Goal: Task Accomplishment & Management: Complete application form

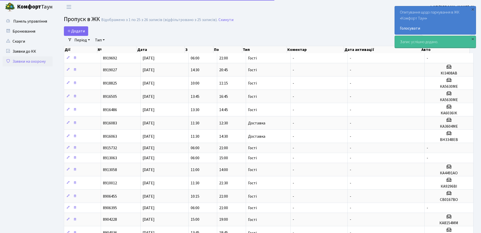
select select "25"
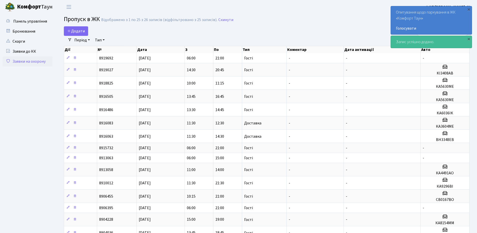
click at [257, 25] on main "Admin Пропуск в ЖК Список Пропуск в [GEOGRAPHIC_DATA] Відображено з 1 по 25 з 2…" at bounding box center [266, 200] width 421 height 373
drag, startPoint x: 70, startPoint y: 30, endPoint x: 109, endPoint y: 33, distance: 38.2
click at [71, 30] on icon at bounding box center [69, 31] width 4 height 4
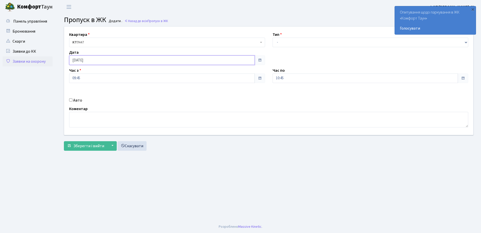
click at [102, 63] on input "[DATE]" at bounding box center [162, 60] width 186 height 10
click at [97, 115] on td "28" at bounding box center [97, 116] width 8 height 8
type input "28.08.2025"
click at [284, 43] on select "- Доставка Таксі Гості Сервіс" at bounding box center [371, 43] width 196 height 10
select select "3"
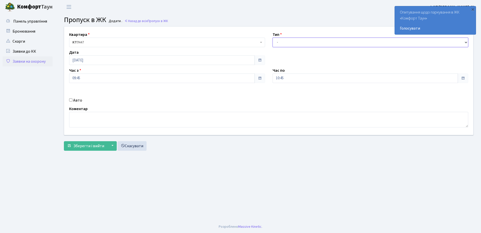
click at [273, 38] on select "- Доставка Таксі Гості Сервіс" at bounding box center [371, 43] width 196 height 10
click at [286, 78] on input "10:45" at bounding box center [366, 78] width 186 height 10
click at [285, 94] on icon at bounding box center [287, 96] width 14 height 14
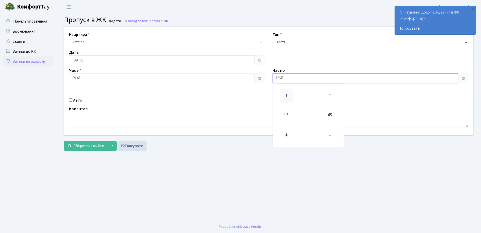
click at [285, 94] on icon at bounding box center [287, 96] width 14 height 14
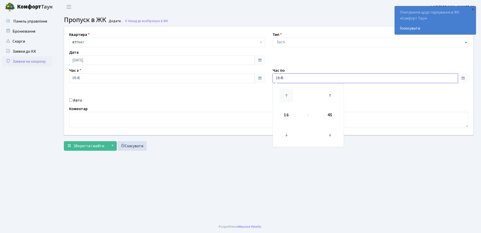
click at [285, 94] on icon at bounding box center [287, 96] width 14 height 14
click at [286, 138] on icon at bounding box center [287, 135] width 14 height 14
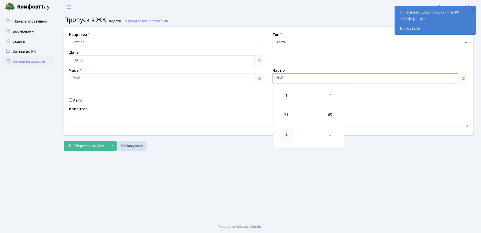
click at [286, 138] on icon at bounding box center [287, 135] width 14 height 14
click at [289, 95] on icon at bounding box center [287, 96] width 14 height 14
drag, startPoint x: 328, startPoint y: 132, endPoint x: 329, endPoint y: 135, distance: 3.5
click at [328, 132] on icon at bounding box center [330, 135] width 14 height 14
click at [329, 135] on icon at bounding box center [330, 135] width 14 height 14
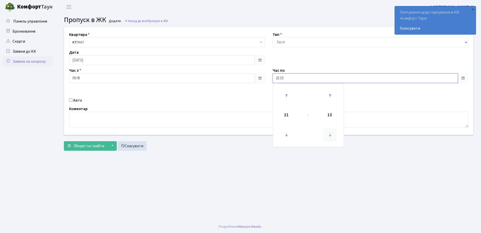
click at [329, 135] on icon at bounding box center [330, 135] width 14 height 14
type input "21:00"
click at [103, 79] on input "09:45" at bounding box center [162, 78] width 186 height 10
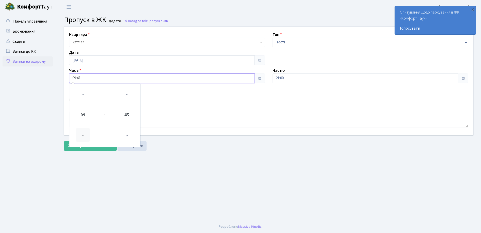
click at [83, 132] on icon at bounding box center [83, 135] width 14 height 14
click at [130, 133] on icon at bounding box center [127, 135] width 14 height 14
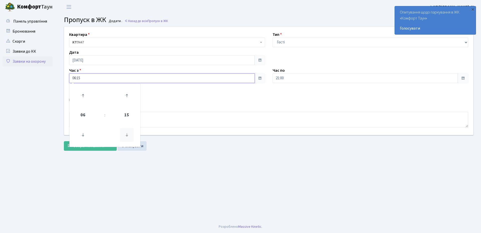
click at [130, 133] on icon at bounding box center [127, 135] width 14 height 14
type input "06:00"
click at [231, 174] on main "Admin Пропуск в ЖК Додати Пропуск в ЖК Додати . Назад до всіх Пропуск в ЖК Квар…" at bounding box center [268, 117] width 425 height 206
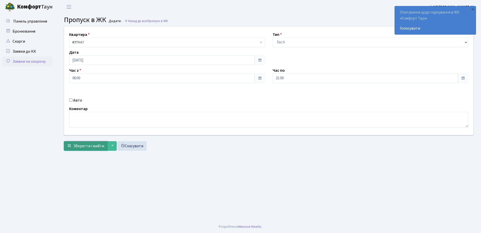
click at [85, 145] on span "Зберегти і вийти" at bounding box center [88, 146] width 31 height 6
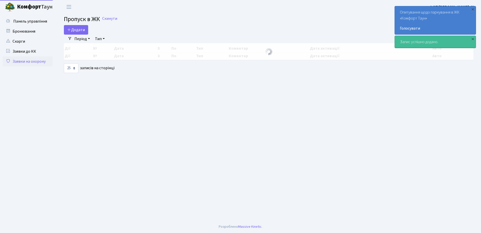
select select "25"
